Goal: Check status

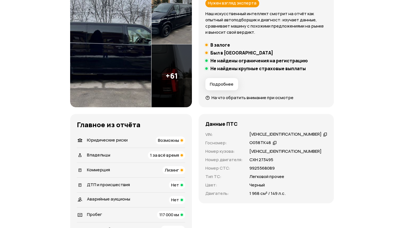
scroll to position [162, 0]
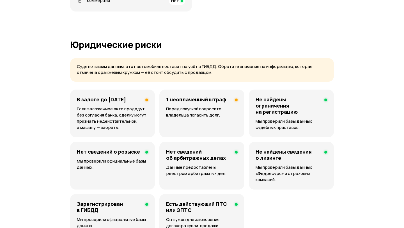
scroll to position [415, 0]
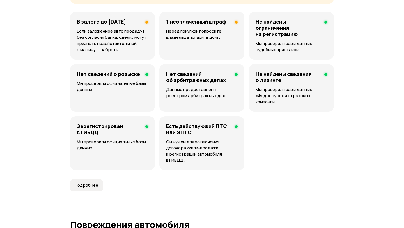
click at [207, 45] on div "1 неоплаченный штраф Перед покупкой попросите владельца погасить долг." at bounding box center [201, 36] width 85 height 48
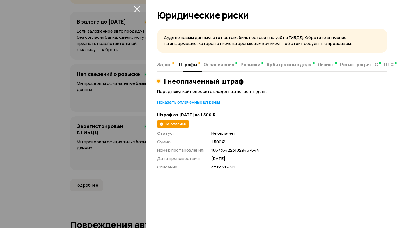
click at [210, 65] on span "Ограничения" at bounding box center [218, 65] width 31 height 6
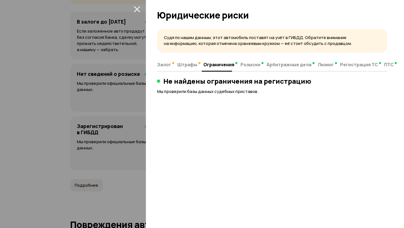
click at [123, 99] on div at bounding box center [202, 114] width 404 height 228
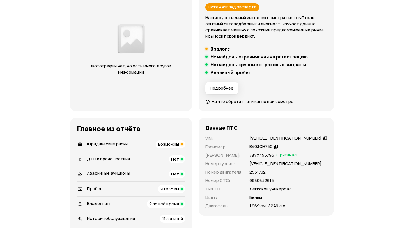
scroll to position [46, 0]
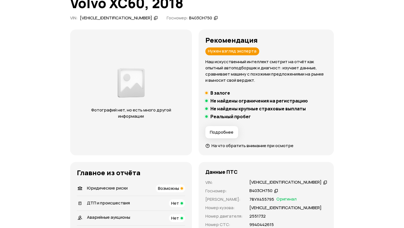
click at [323, 182] on icon at bounding box center [325, 182] width 4 height 6
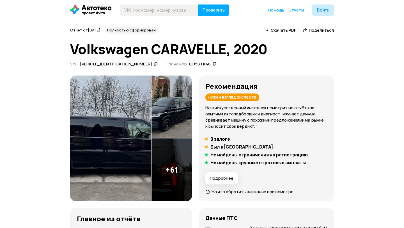
scroll to position [57, 0]
